Goal: Communication & Community: Answer question/provide support

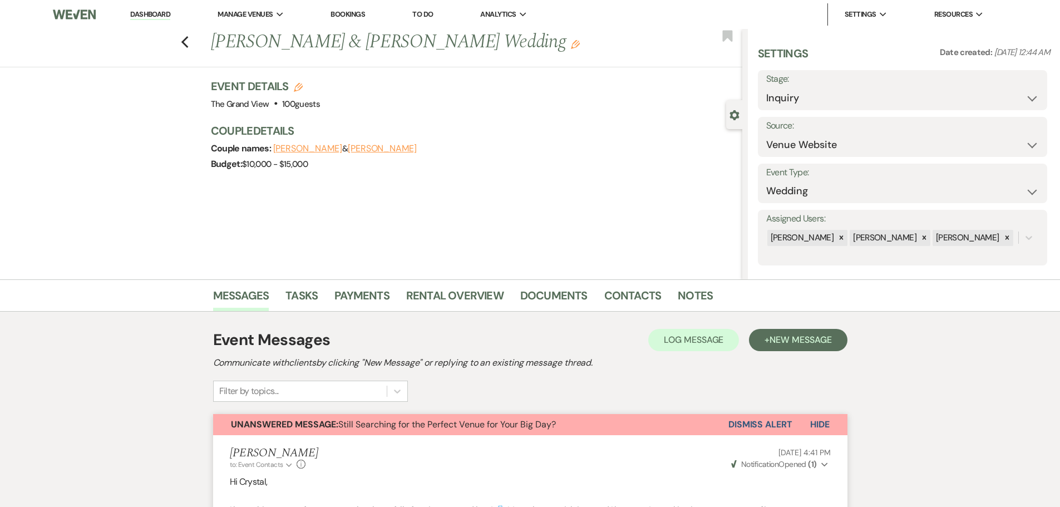
select select "5"
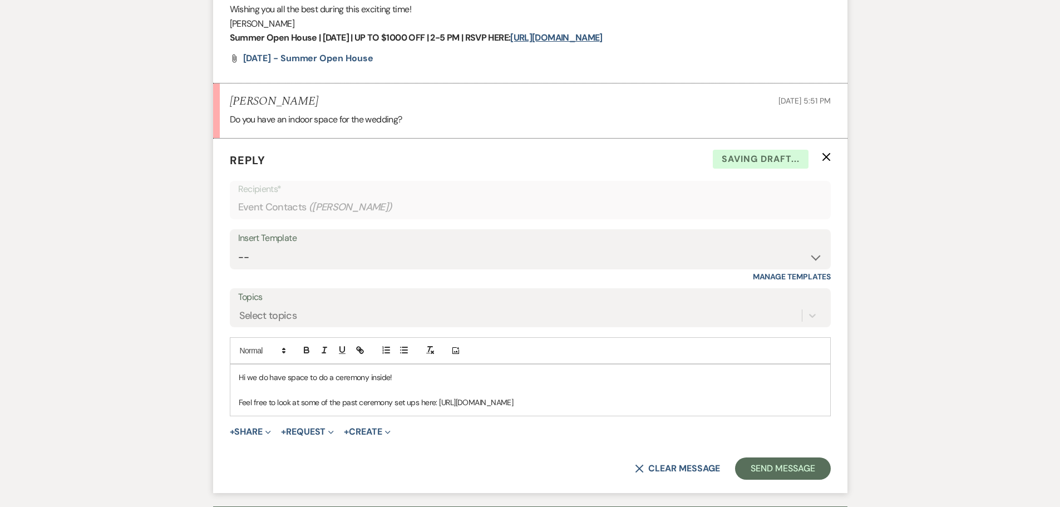
drag, startPoint x: 730, startPoint y: 399, endPoint x: 437, endPoint y: 405, distance: 292.7
click at [437, 405] on p "Feel free to look at some of the past ceremony set ups here: https://drive.goog…" at bounding box center [530, 402] width 583 height 12
click at [357, 346] on icon "button" at bounding box center [360, 350] width 10 height 10
type input "https://drive.google.com/drive/folders/1B34fIK0P0qFUZ3kFDAbQM2Sj7LtsJhH5?usp=sh…"
click at [663, 424] on link at bounding box center [653, 424] width 24 height 8
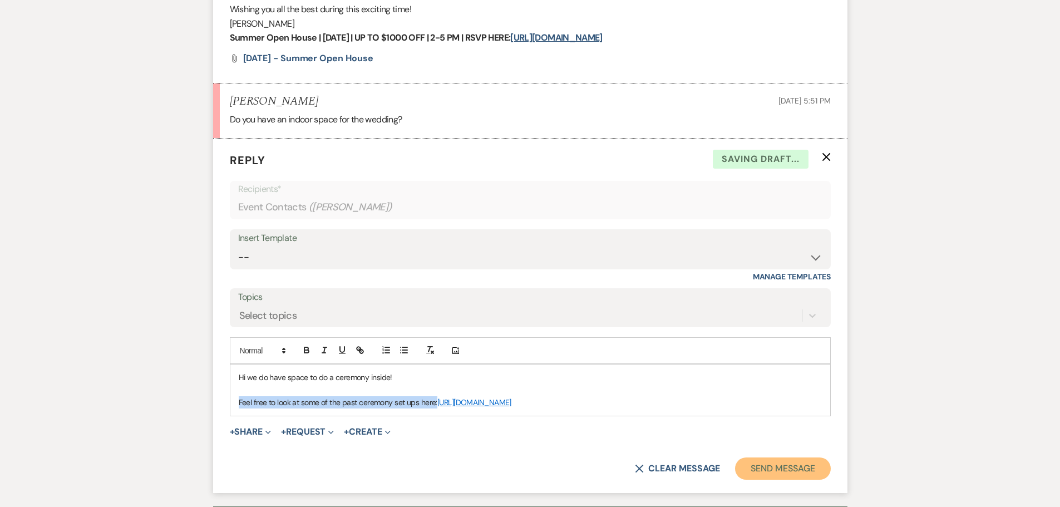
click at [762, 459] on button "Send Message" at bounding box center [782, 468] width 95 height 22
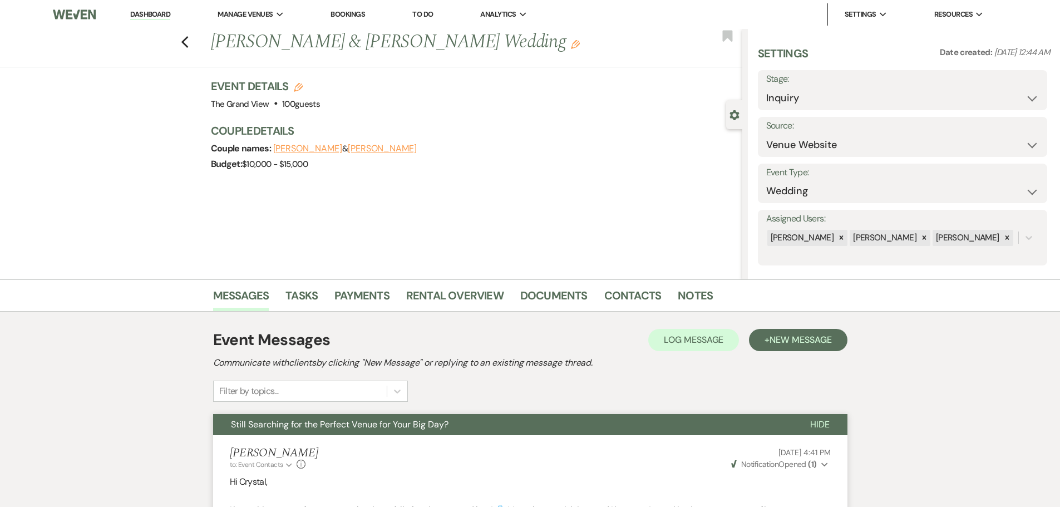
click at [160, 16] on link "Dashboard" at bounding box center [150, 14] width 40 height 11
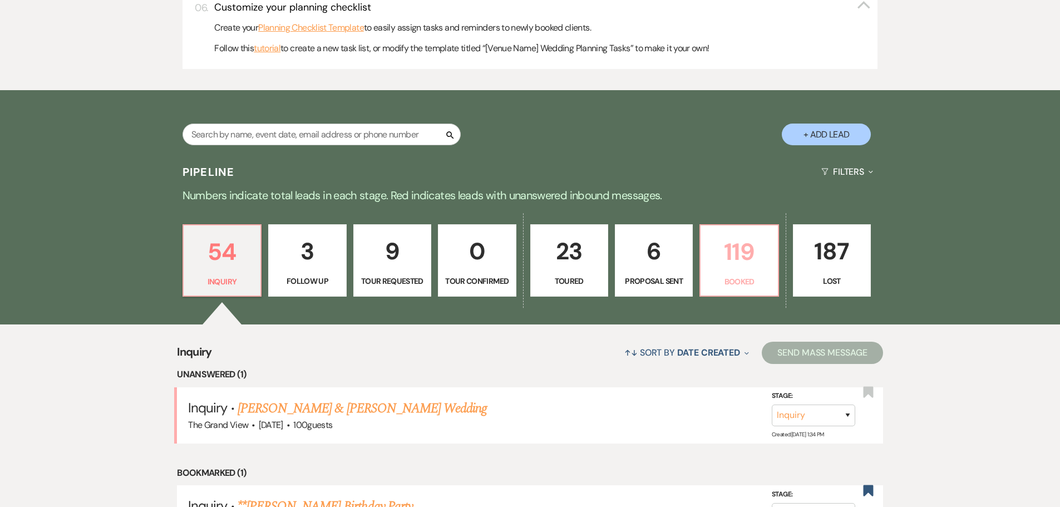
click at [703, 274] on link "119 Booked" at bounding box center [738, 260] width 79 height 72
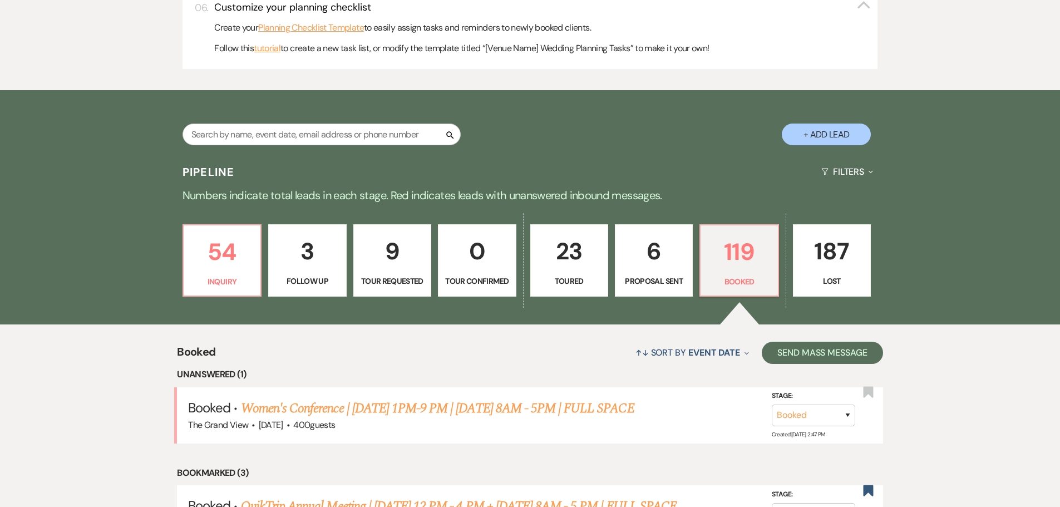
scroll to position [723, 0]
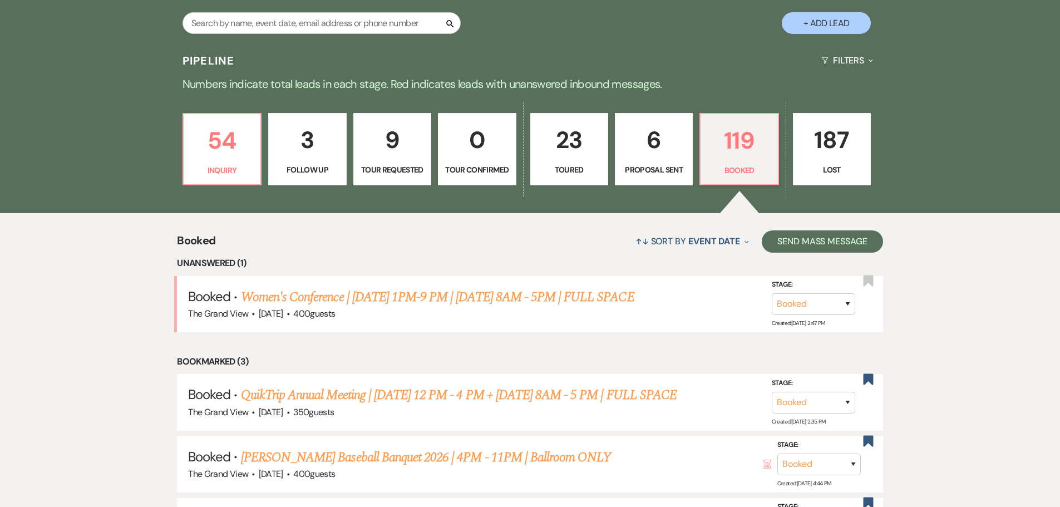
click at [430, 285] on li "Booked · Women's Conference | 8/15 1PM-9 PM | 8/16 8AM - 5PM | FULL SPACE The G…" at bounding box center [530, 304] width 706 height 56
click at [438, 305] on link "Women's Conference | [DATE] 1PM-9 PM | [DATE] 8AM - 5PM | FULL SPACE" at bounding box center [437, 297] width 393 height 20
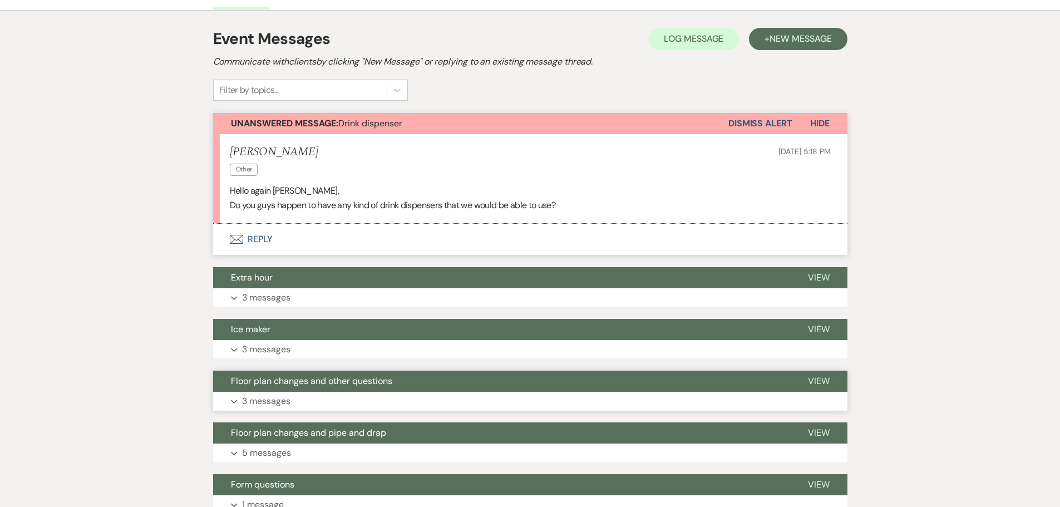
scroll to position [167, 0]
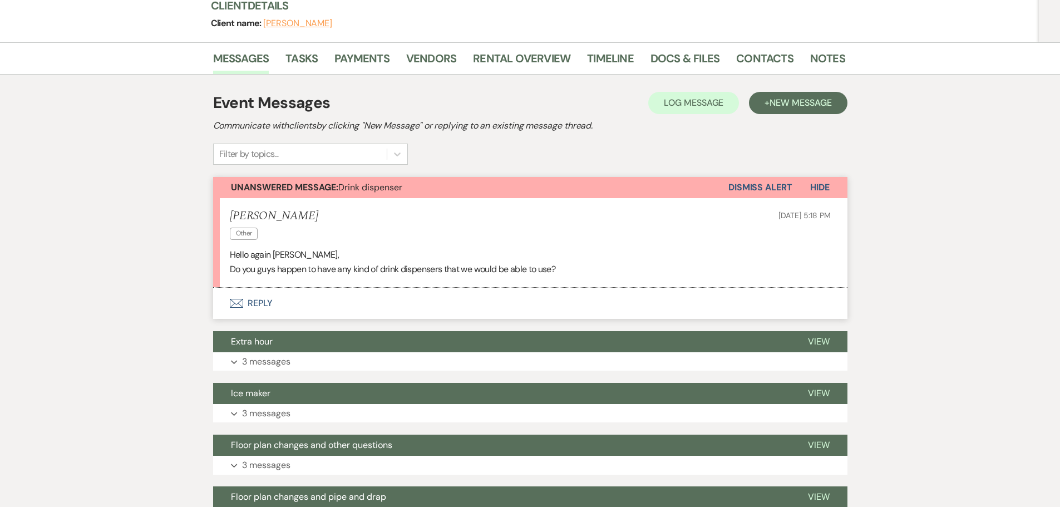
click at [250, 303] on button "Envelope Reply" at bounding box center [530, 303] width 634 height 31
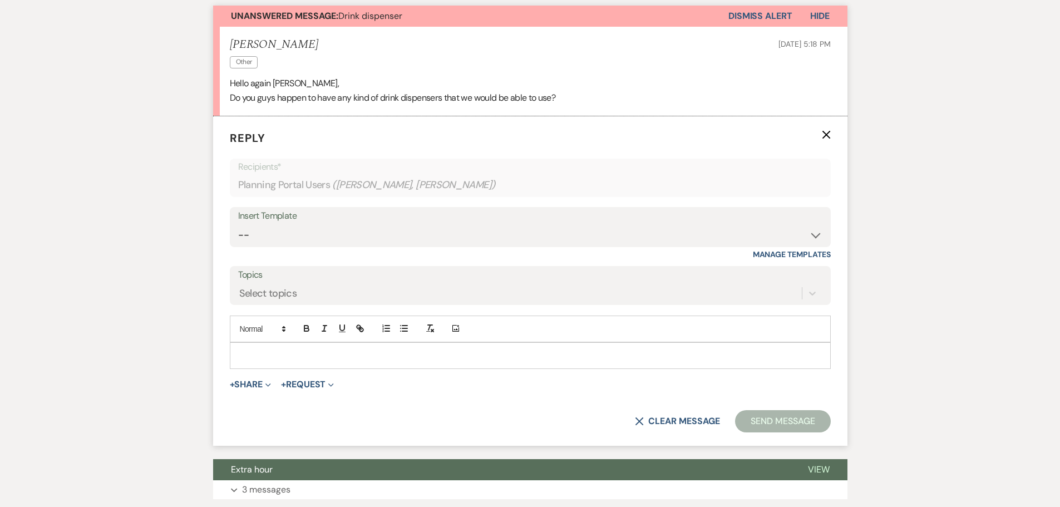
scroll to position [366, 0]
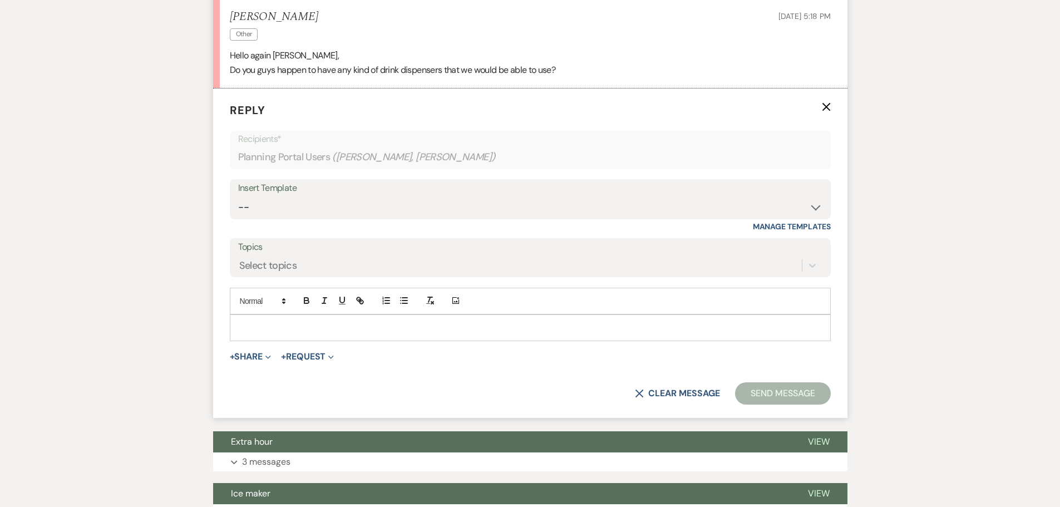
click at [271, 335] on div at bounding box center [530, 328] width 600 height 26
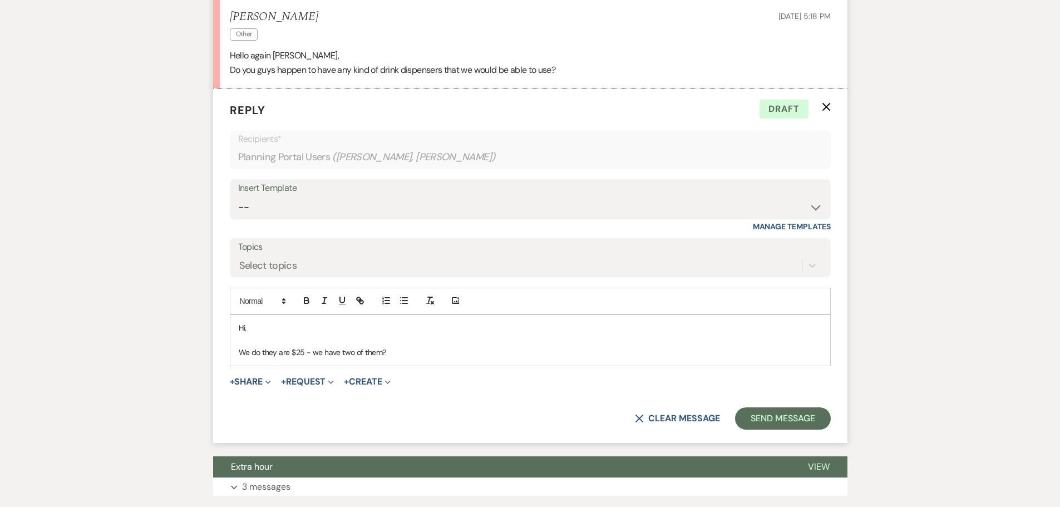
click at [311, 351] on p "We do they are $25 - we have two of them?" at bounding box center [530, 352] width 583 height 12
click at [377, 354] on p "We do they are $25 - we have two of them?" at bounding box center [530, 352] width 583 height 12
click at [805, 426] on button "Send Message" at bounding box center [782, 418] width 95 height 22
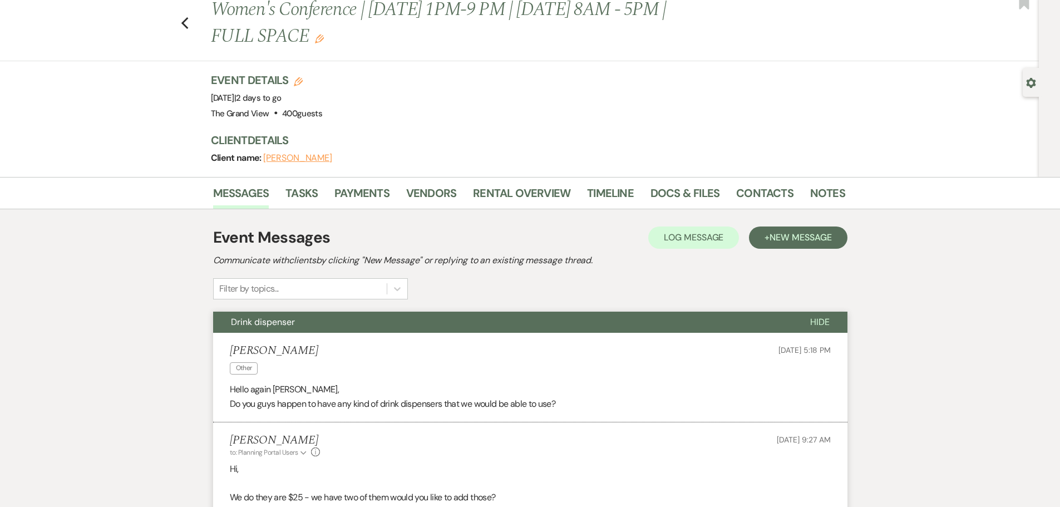
scroll to position [0, 0]
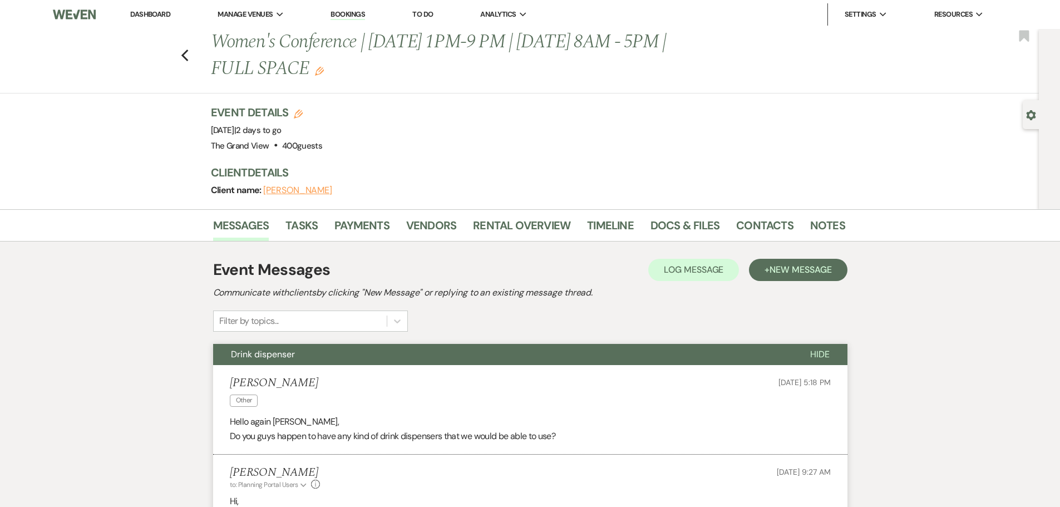
click at [153, 16] on link "Dashboard" at bounding box center [150, 13] width 40 height 9
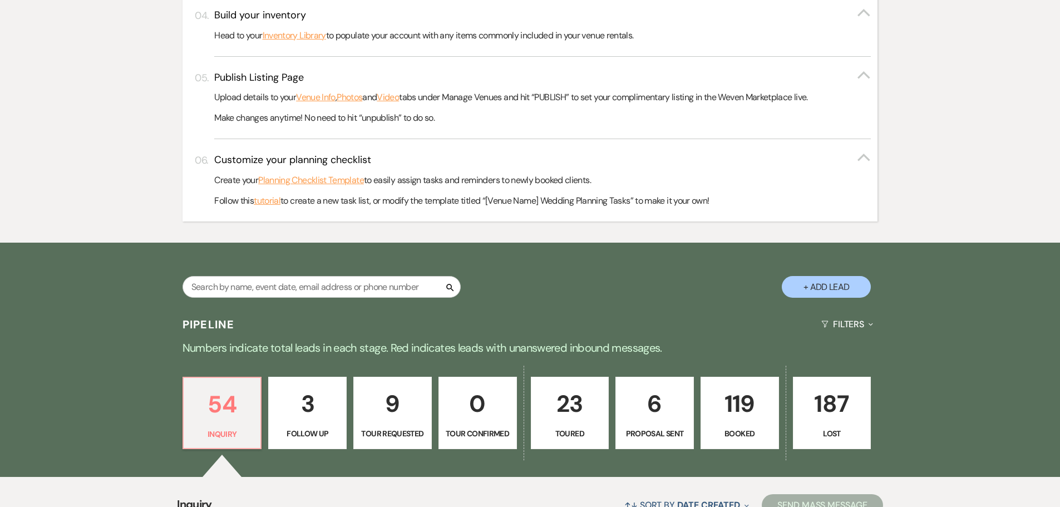
scroll to position [668, 0]
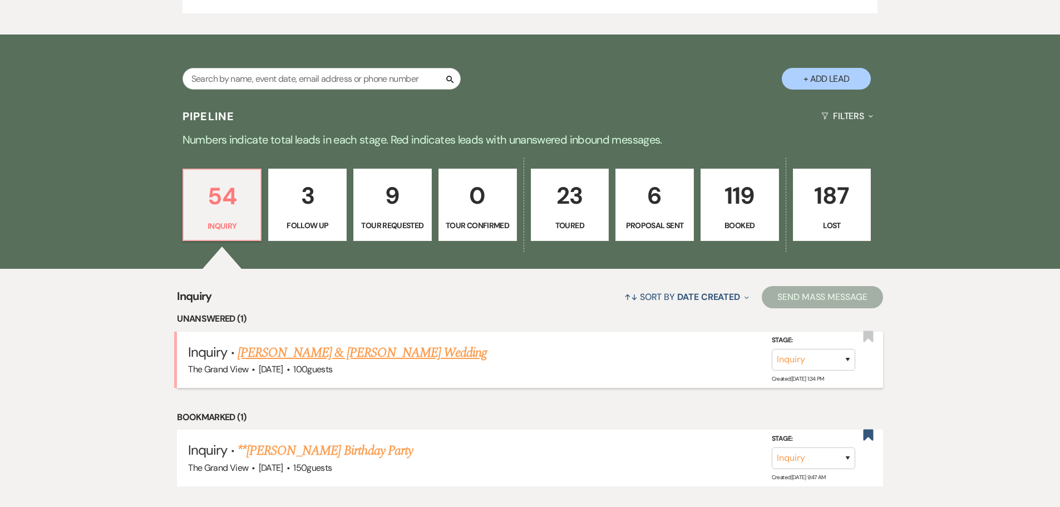
click at [384, 353] on link "Lloyd Riley & Lacey Riley's Wedding" at bounding box center [362, 353] width 249 height 20
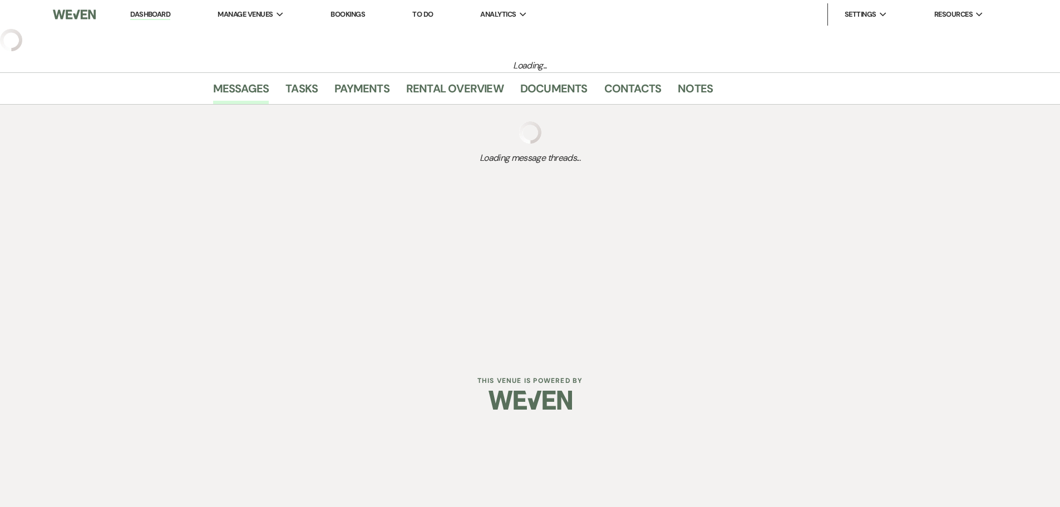
select select "5"
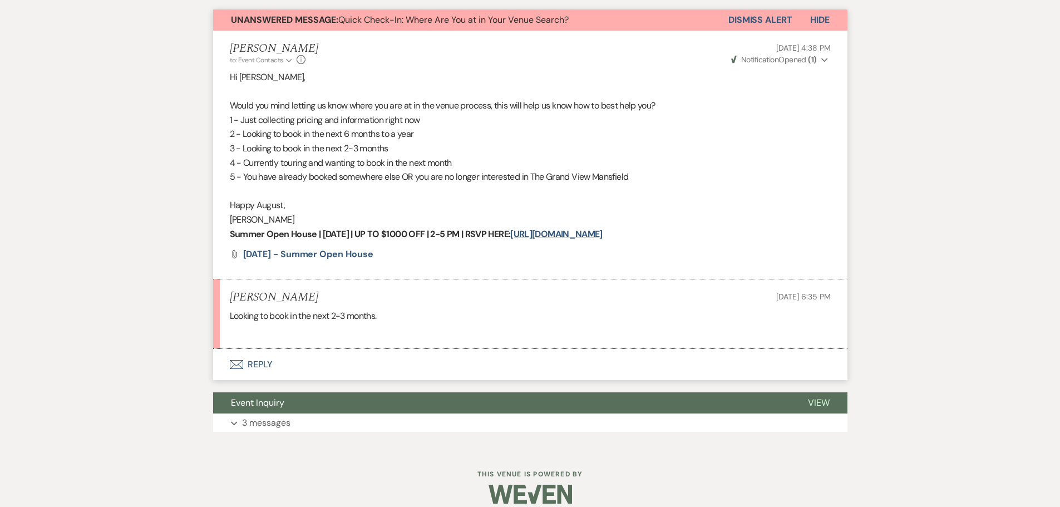
scroll to position [418, 0]
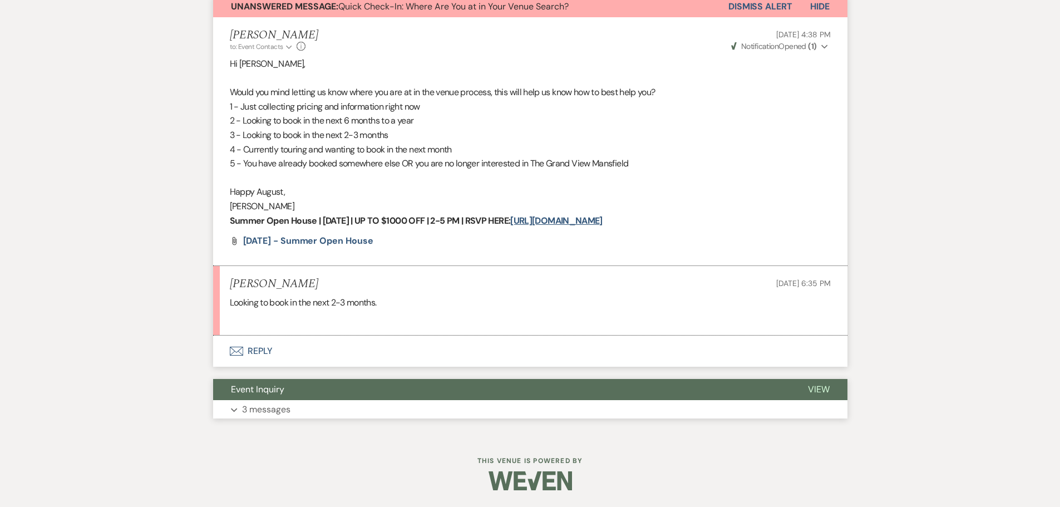
click at [284, 407] on p "3 messages" at bounding box center [266, 409] width 48 height 14
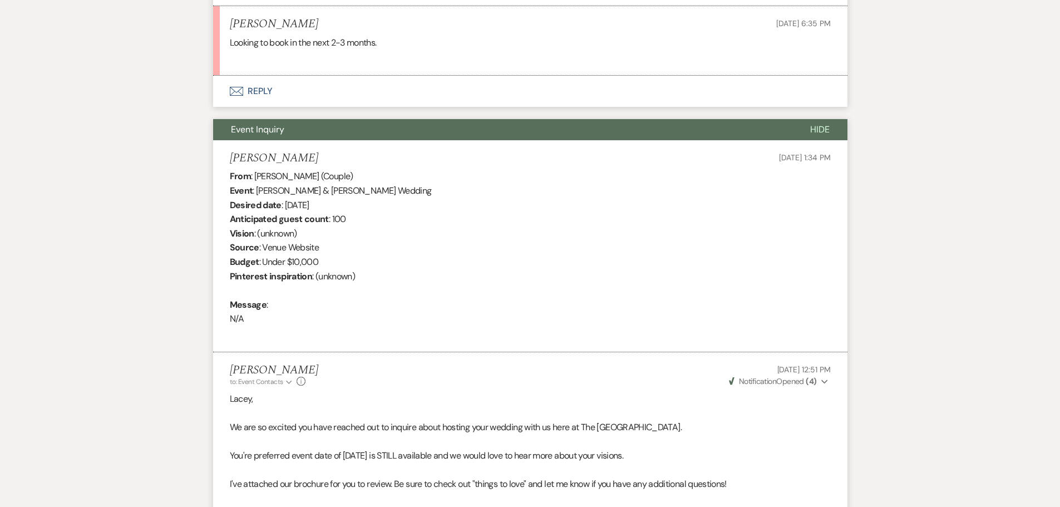
scroll to position [529, 0]
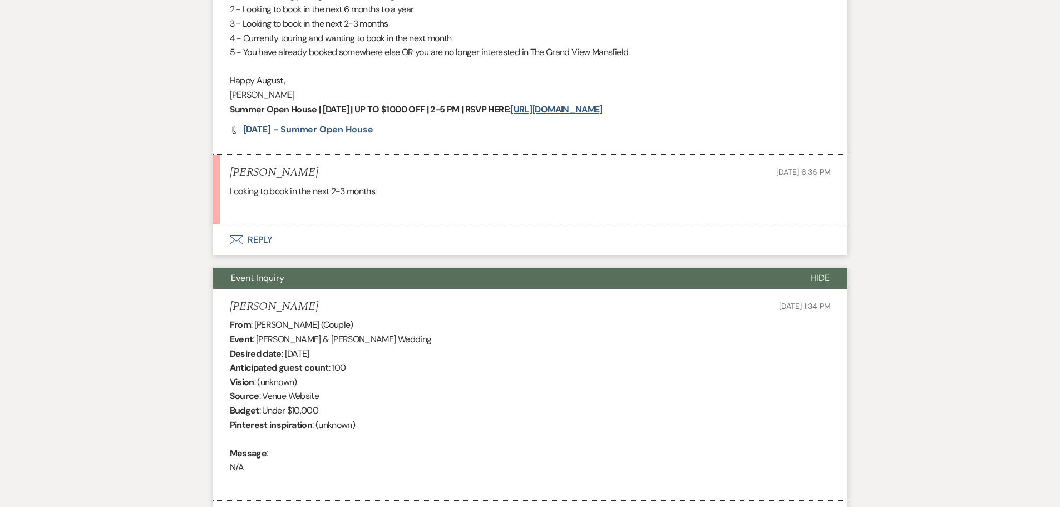
click at [256, 243] on button "Envelope Reply" at bounding box center [530, 239] width 634 height 31
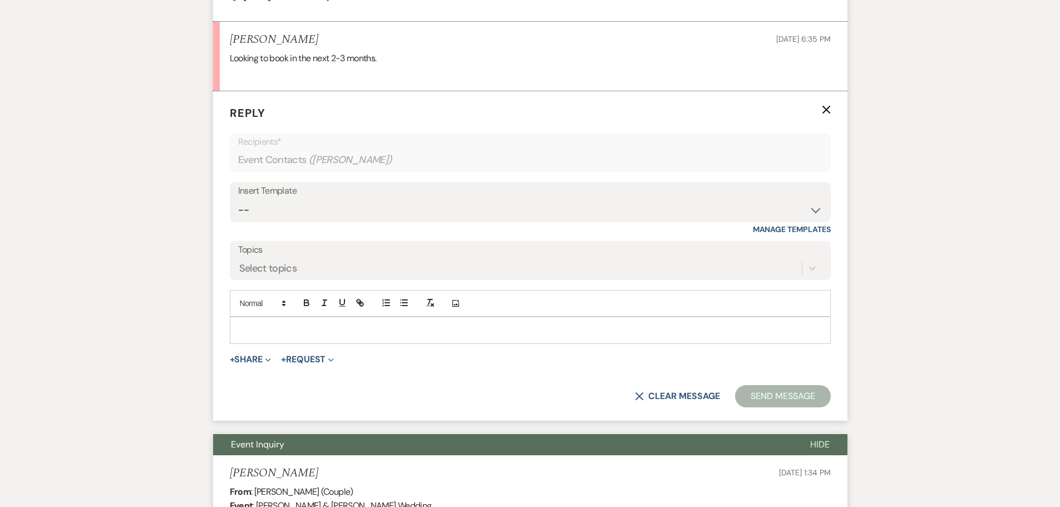
scroll to position [665, 0]
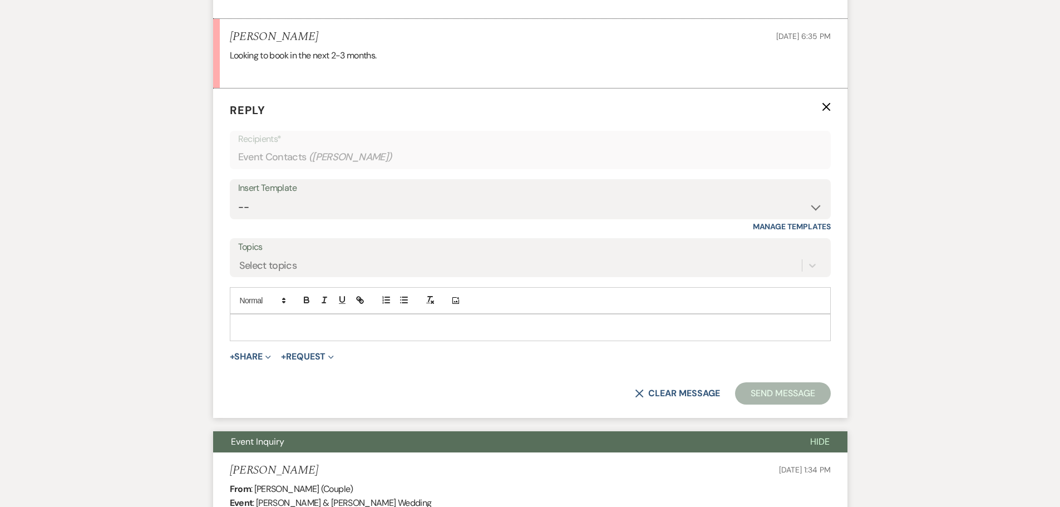
click at [274, 314] on div "Add Photo" at bounding box center [530, 300] width 601 height 27
click at [274, 334] on div at bounding box center [530, 327] width 600 height 26
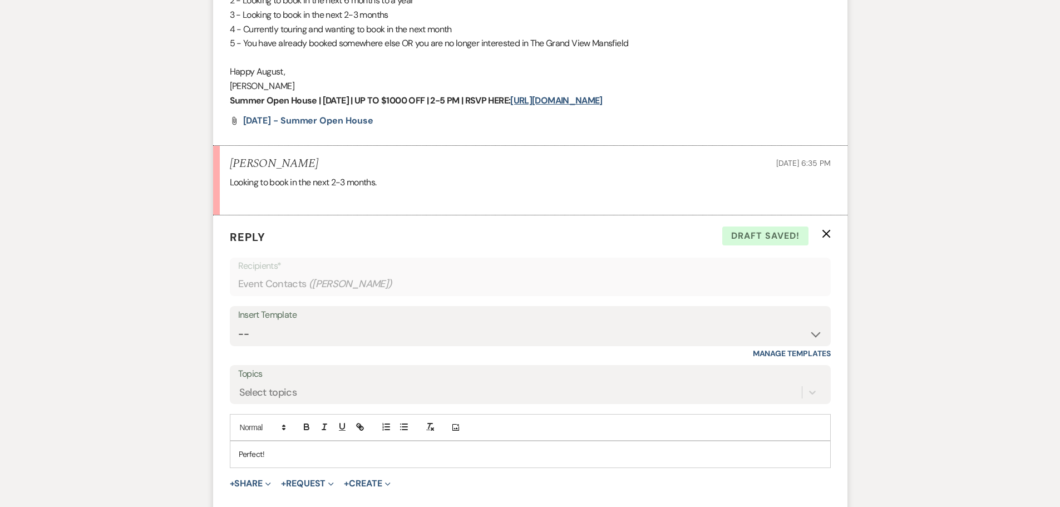
scroll to position [721, 0]
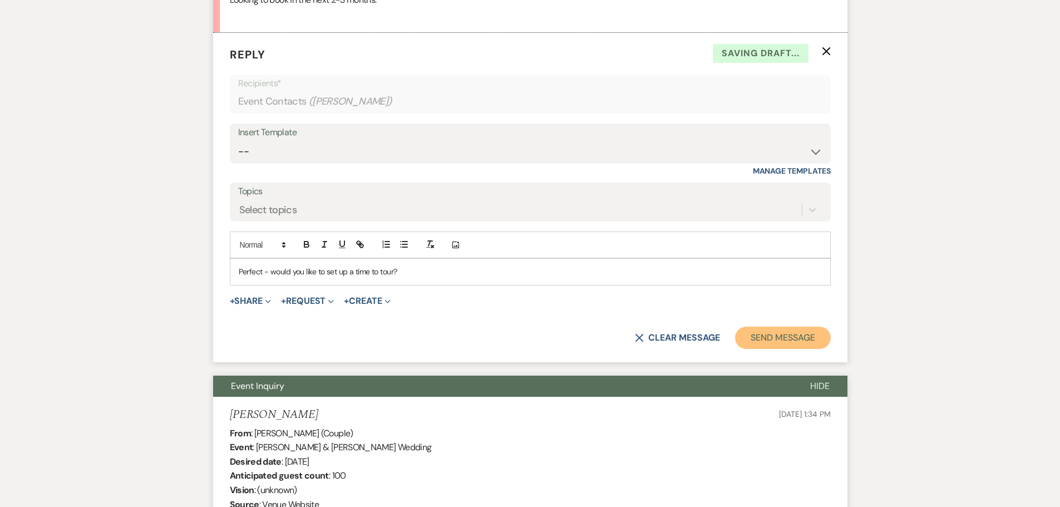
click at [759, 333] on button "Send Message" at bounding box center [782, 338] width 95 height 22
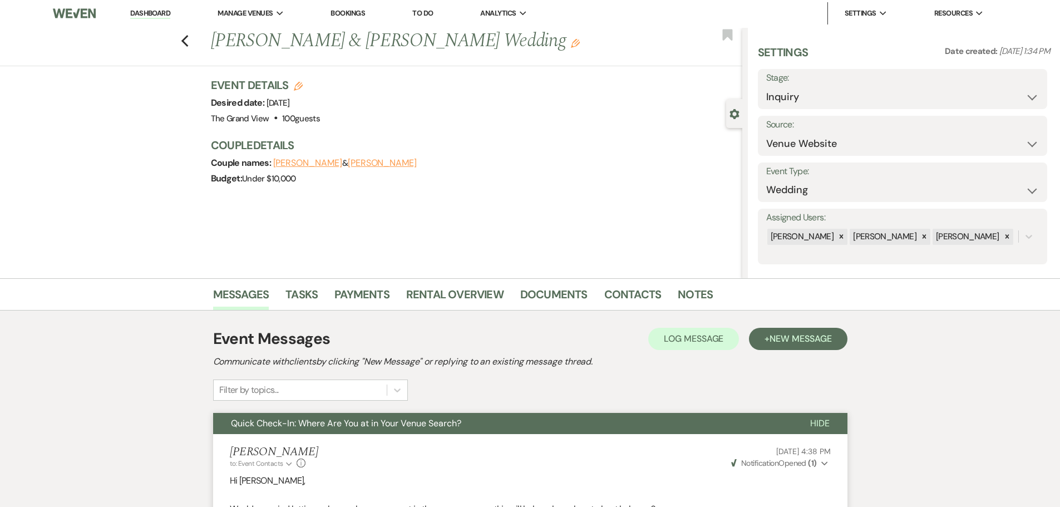
scroll to position [0, 0]
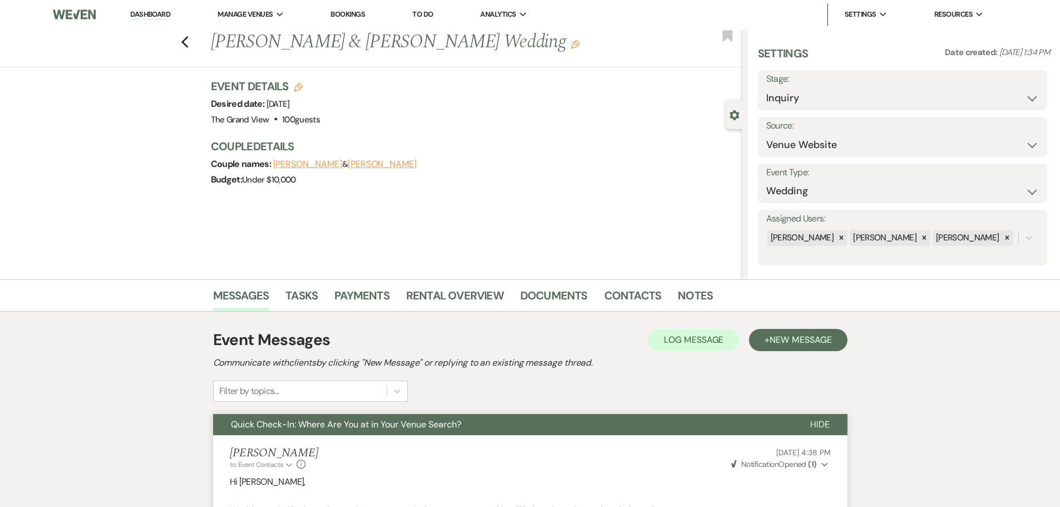
click at [148, 8] on li "Dashboard" at bounding box center [150, 14] width 51 height 22
drag, startPoint x: 151, startPoint y: 8, endPoint x: 160, endPoint y: 14, distance: 10.8
click at [152, 9] on li "Dashboard" at bounding box center [150, 14] width 51 height 22
click at [160, 17] on link "Dashboard" at bounding box center [150, 14] width 40 height 11
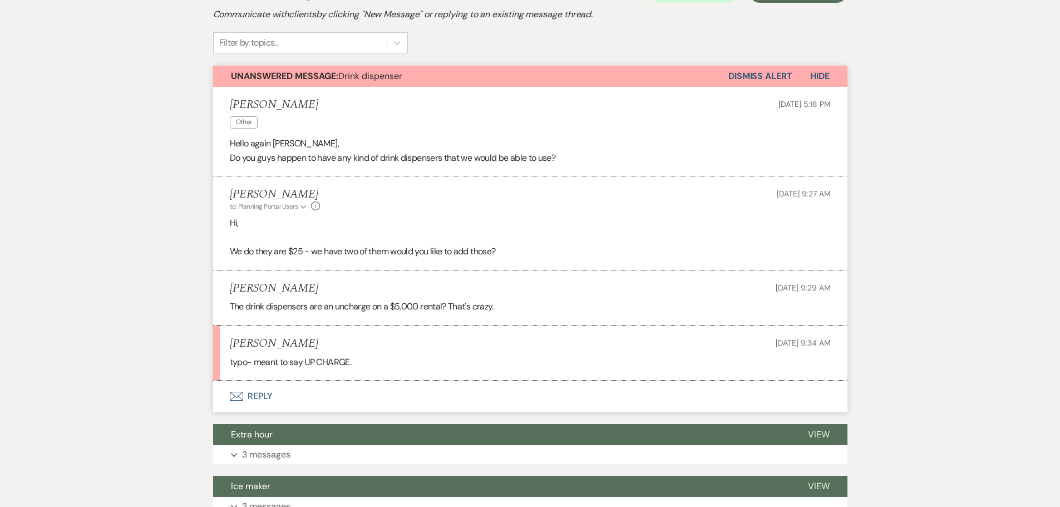
scroll to position [334, 0]
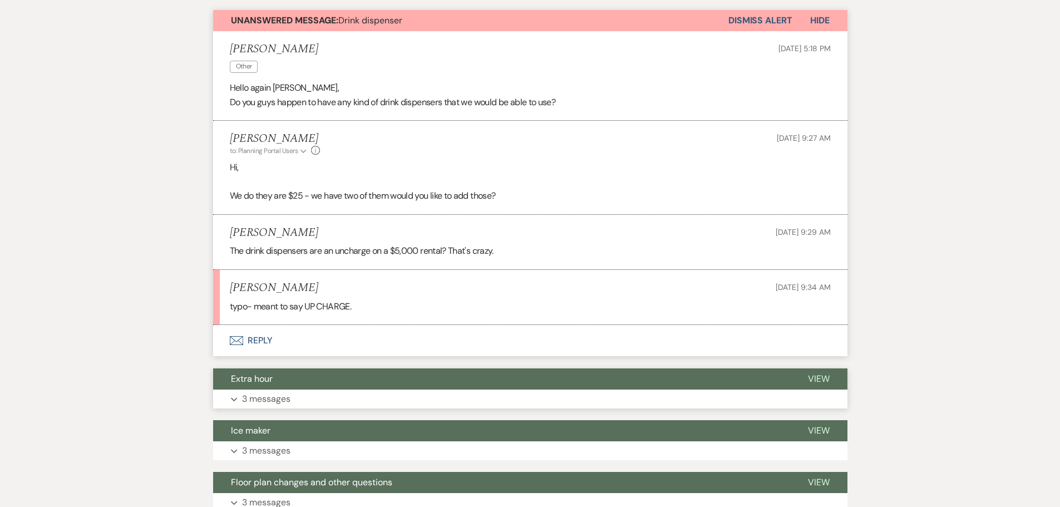
click at [255, 401] on p "3 messages" at bounding box center [266, 399] width 48 height 14
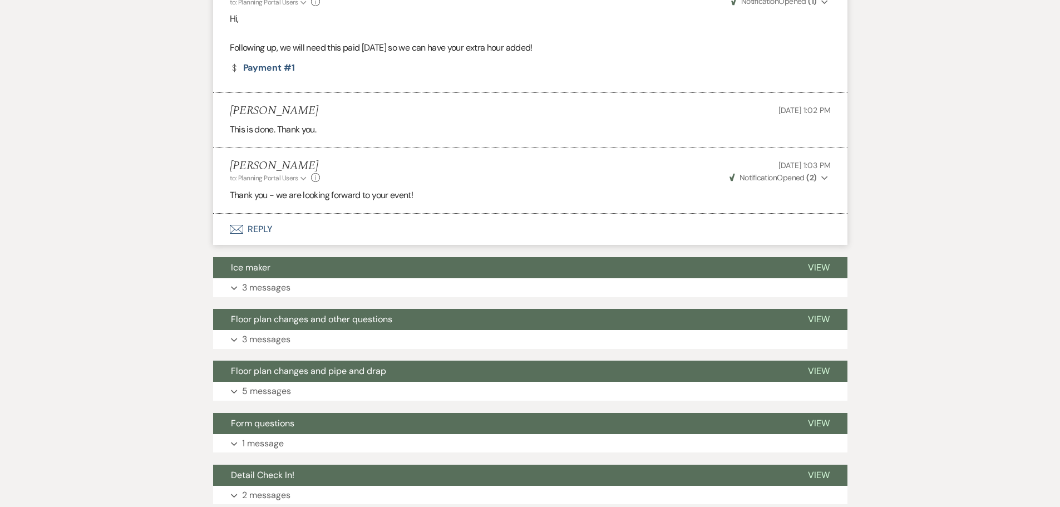
scroll to position [779, 0]
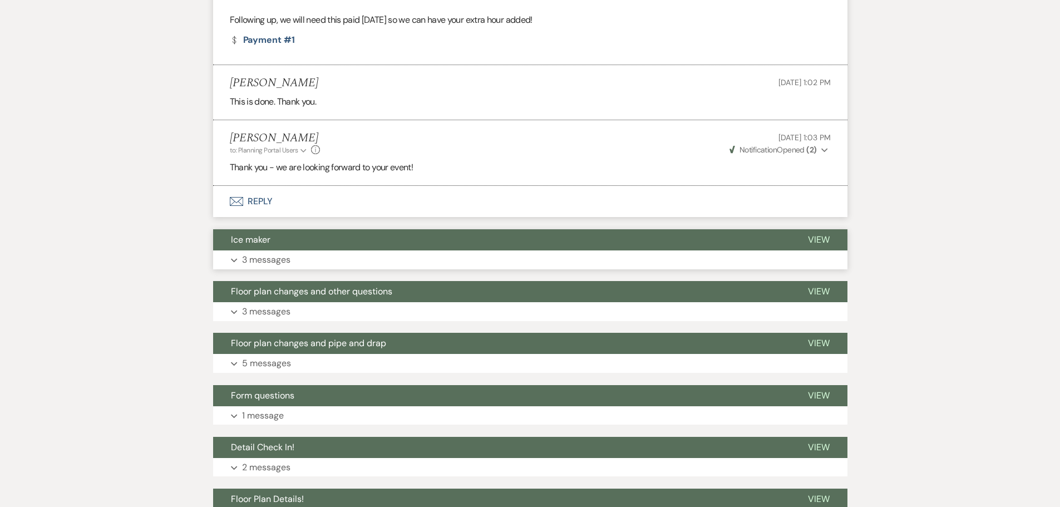
click at [266, 255] on p "3 messages" at bounding box center [266, 260] width 48 height 14
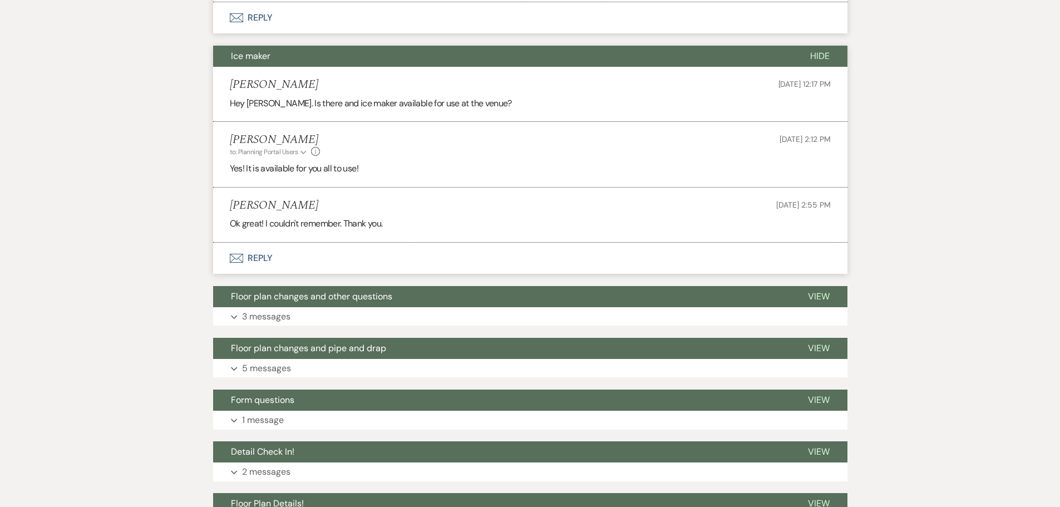
scroll to position [1001, 0]
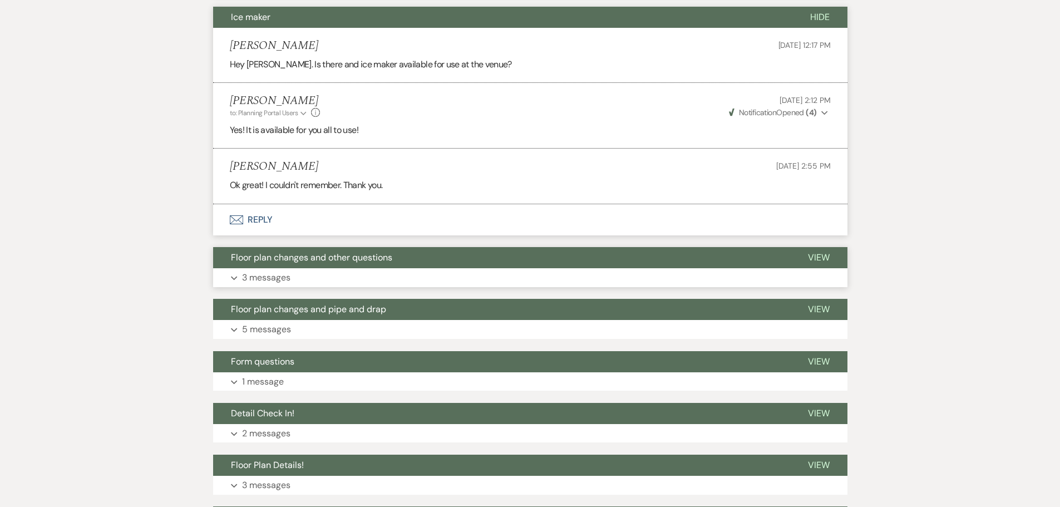
click at [289, 285] on button "Expand 3 messages" at bounding box center [530, 277] width 634 height 19
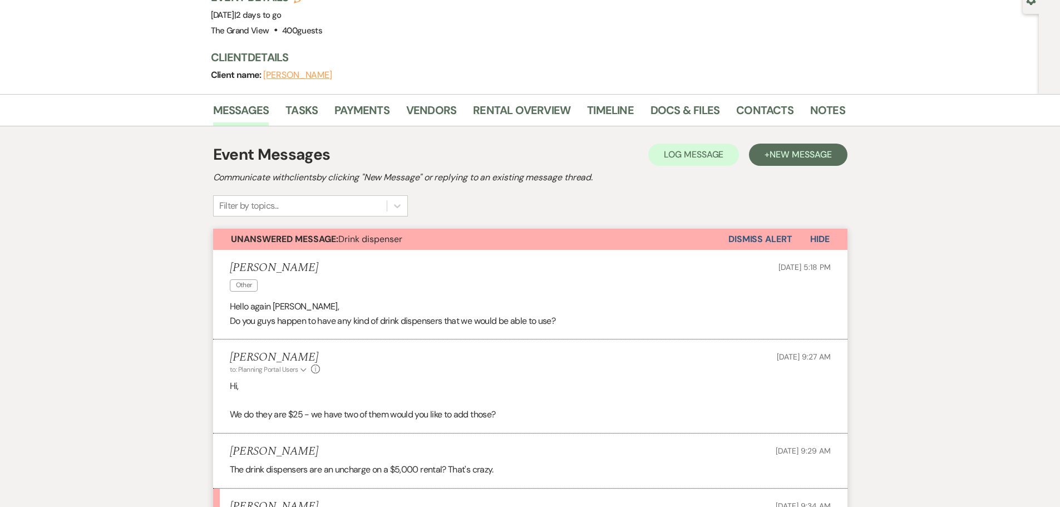
scroll to position [0, 0]
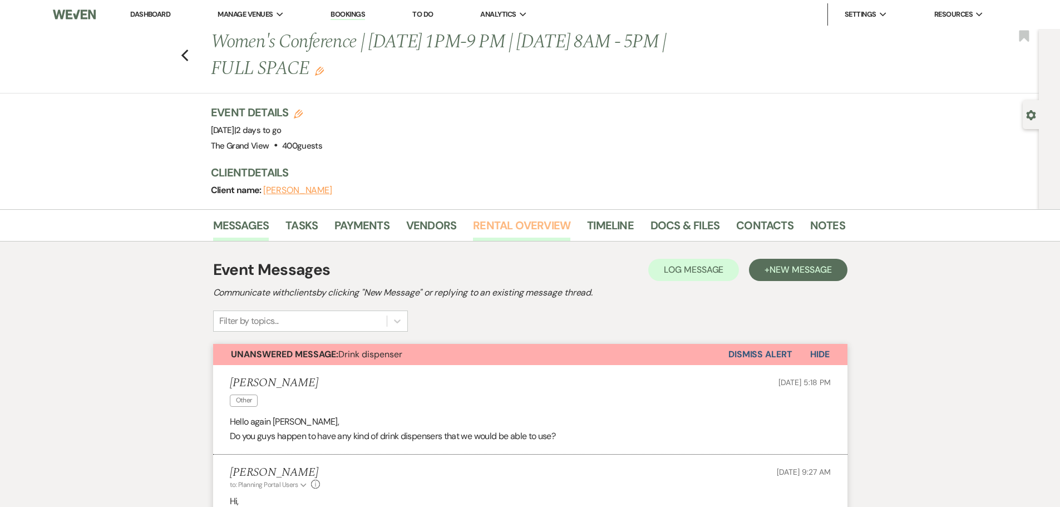
click at [501, 226] on link "Rental Overview" at bounding box center [521, 228] width 97 height 24
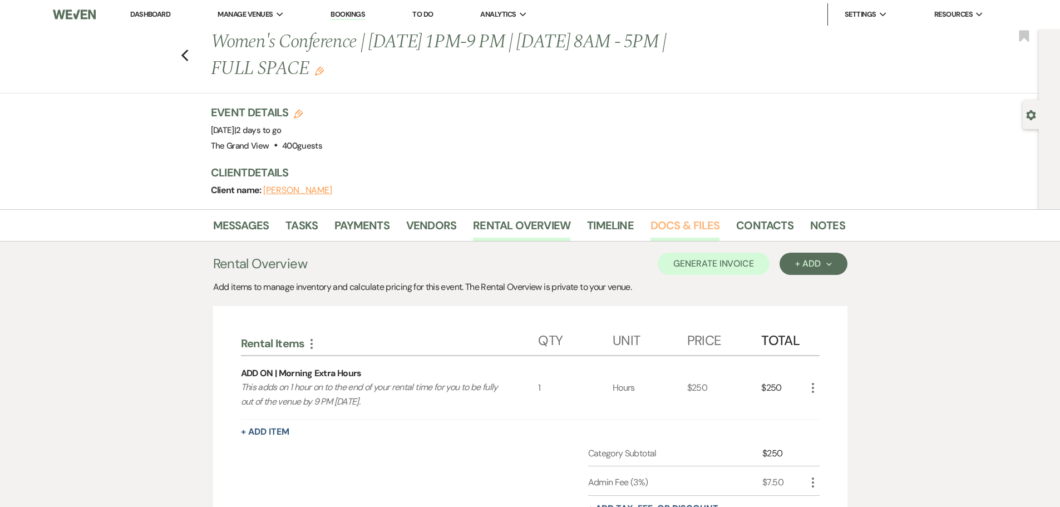
click at [657, 221] on link "Docs & Files" at bounding box center [684, 228] width 69 height 24
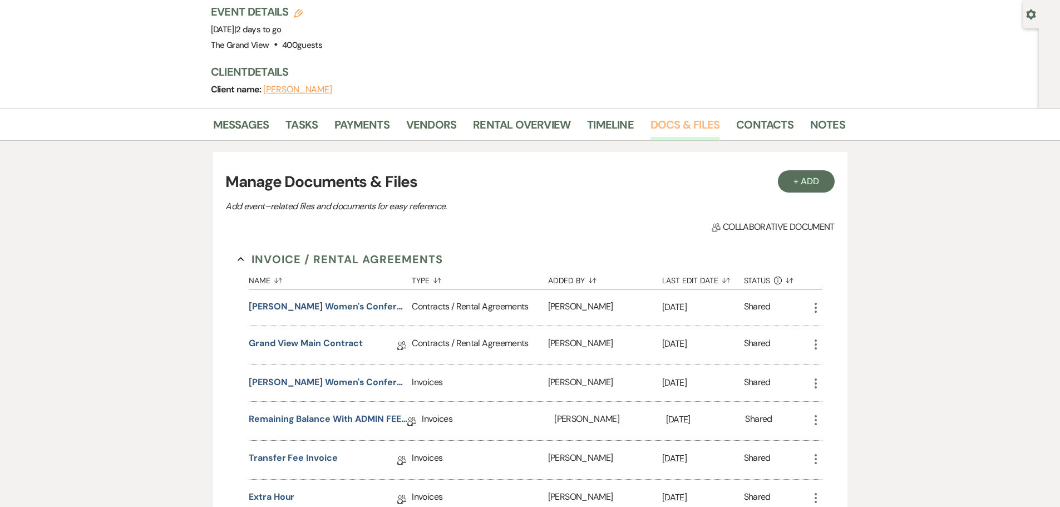
scroll to position [111, 0]
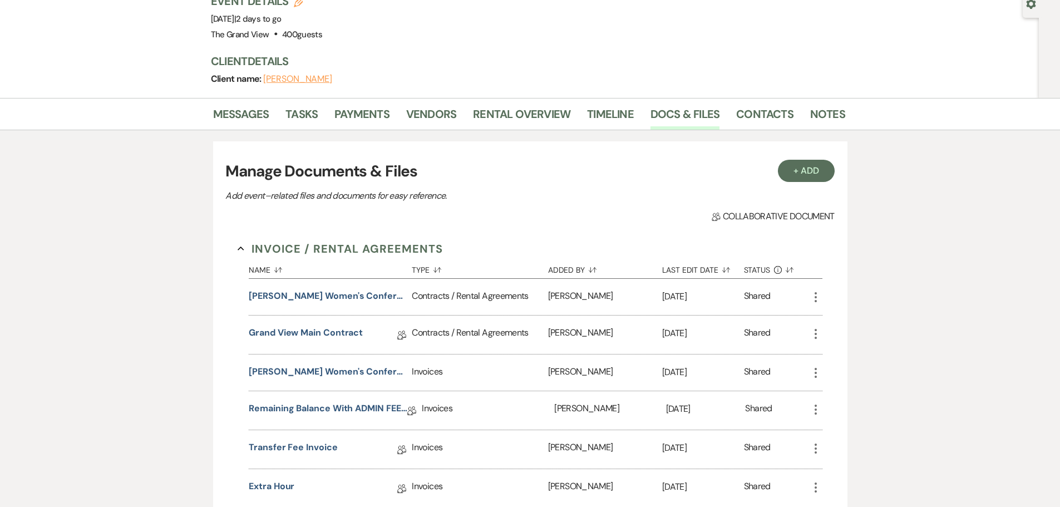
drag, startPoint x: 218, startPoint y: 195, endPoint x: 467, endPoint y: 205, distance: 249.5
click at [467, 205] on div "+ Add Manage Documents & Files Add event–related files and documents for easy r…" at bounding box center [529, 191] width 609 height 63
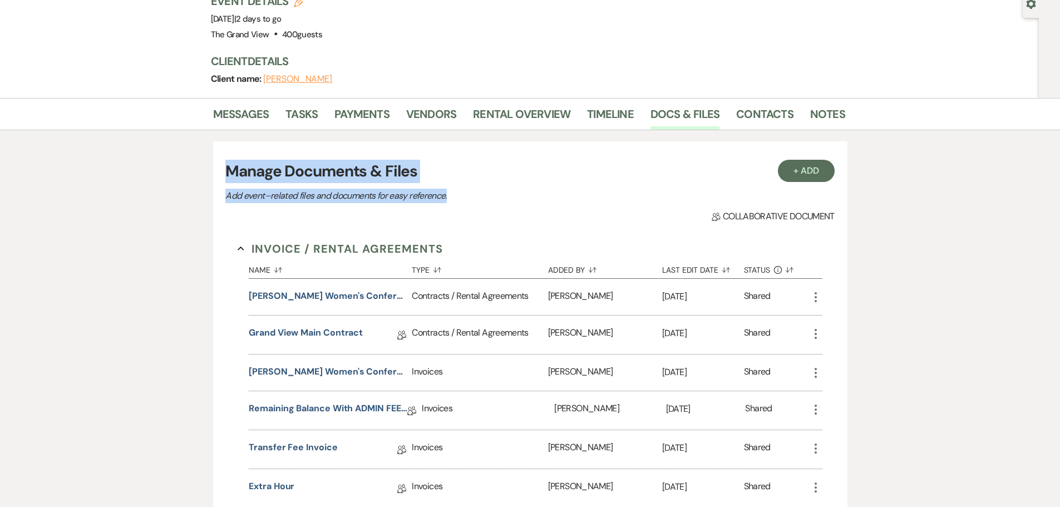
drag, startPoint x: 467, startPoint y: 201, endPoint x: 148, endPoint y: 166, distance: 321.3
drag, startPoint x: 223, startPoint y: 173, endPoint x: 464, endPoint y: 204, distance: 243.5
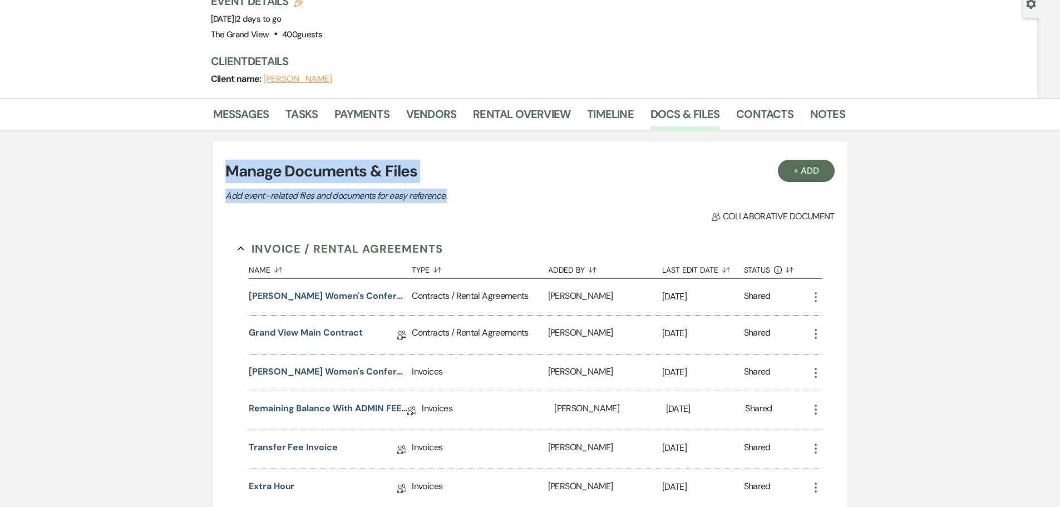
click at [464, 204] on div "+ Add Manage Documents & Files Add event–related files and documents for easy r…" at bounding box center [529, 191] width 609 height 63
drag, startPoint x: 841, startPoint y: 218, endPoint x: 185, endPoint y: 166, distance: 658.0
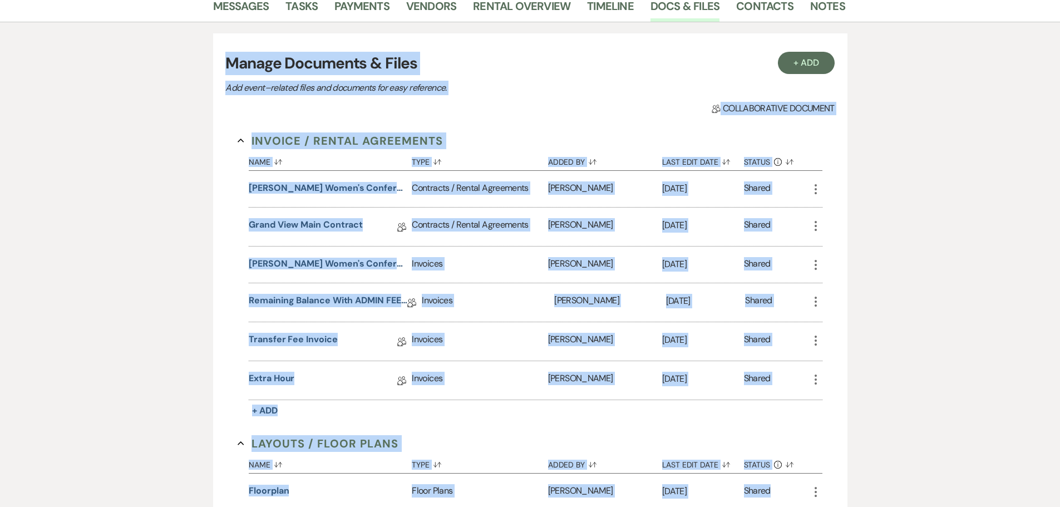
scroll to position [229, 0]
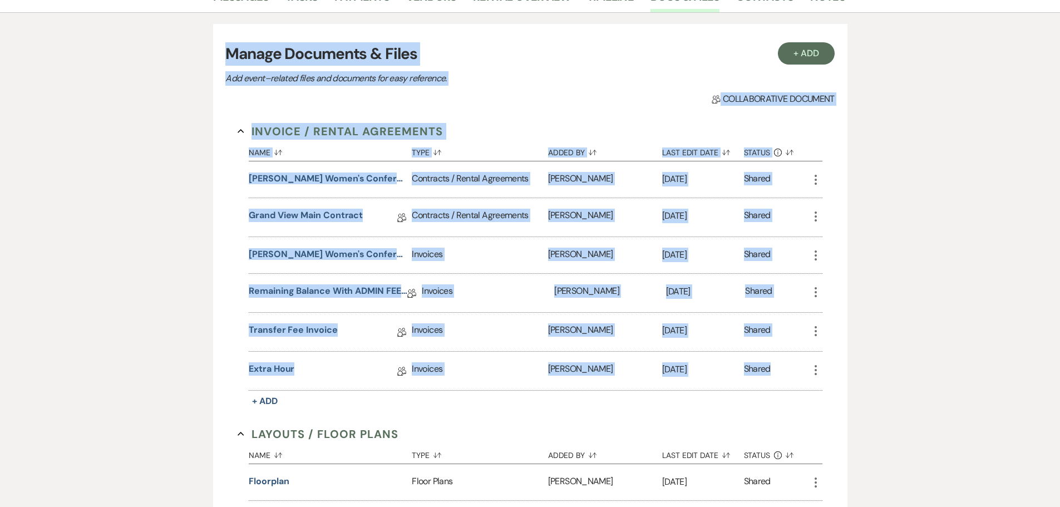
drag, startPoint x: 260, startPoint y: 176, endPoint x: 839, endPoint y: 368, distance: 610.2
drag, startPoint x: 839, startPoint y: 368, endPoint x: 167, endPoint y: 58, distance: 739.6
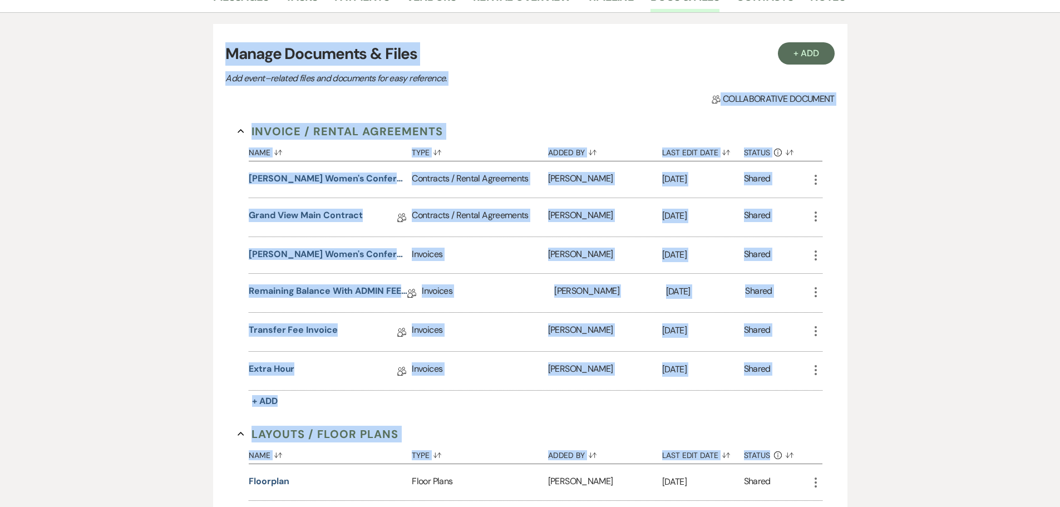
drag, startPoint x: 203, startPoint y: 40, endPoint x: 866, endPoint y: 459, distance: 784.3
drag, startPoint x: 850, startPoint y: 457, endPoint x: 151, endPoint y: 37, distance: 815.3
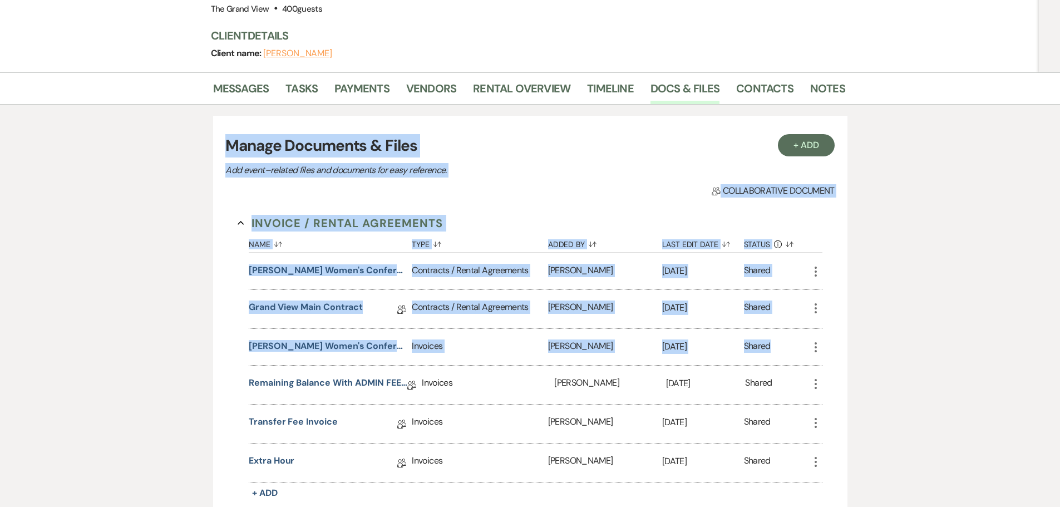
scroll to position [0, 0]
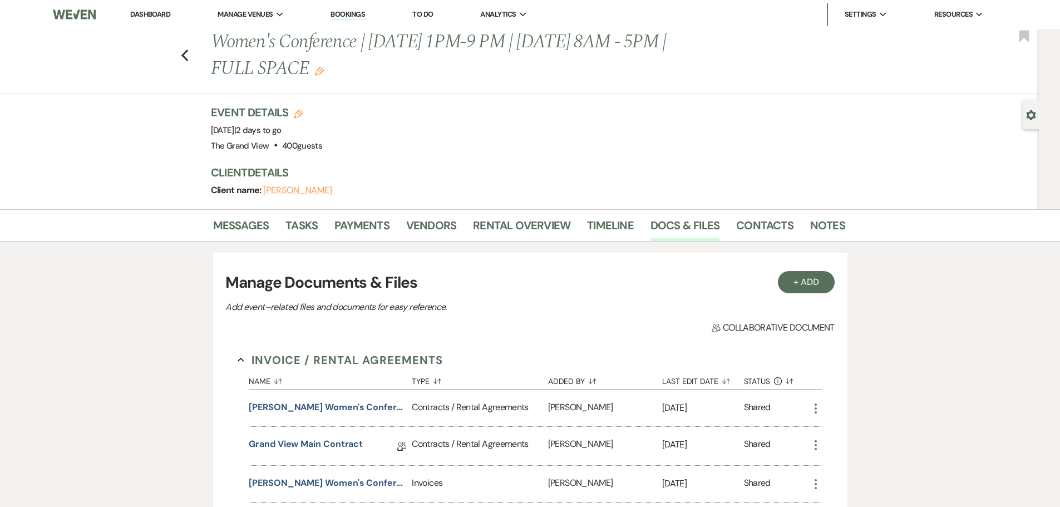
drag, startPoint x: 196, startPoint y: 50, endPoint x: -71, endPoint y: 286, distance: 357.1
click at [206, 234] on div "Messages Tasks Payments Vendors Rental Overview Timeline Docs & Files Contacts …" at bounding box center [530, 225] width 1060 height 32
click at [220, 224] on link "Messages" at bounding box center [241, 228] width 56 height 24
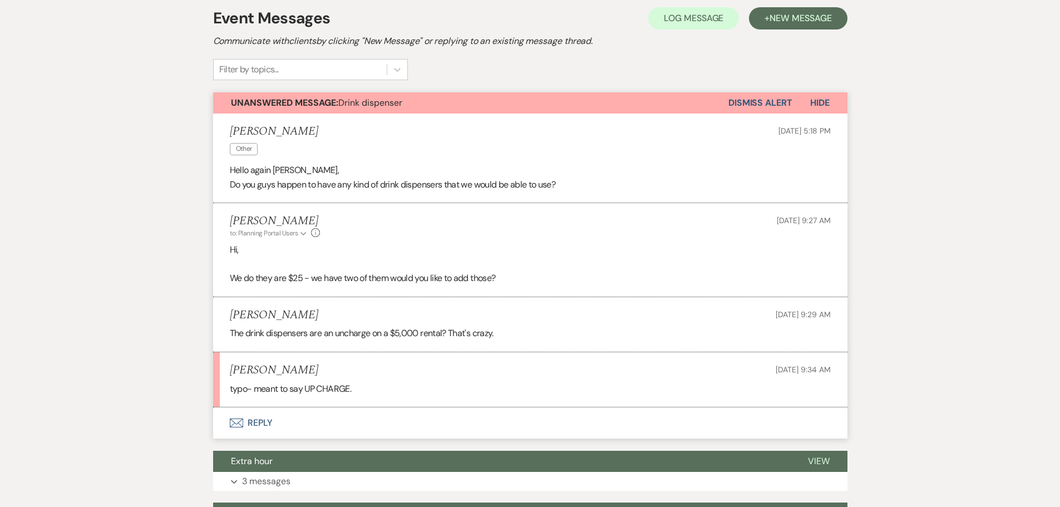
scroll to position [268, 0]
